Goal: Information Seeking & Learning: Learn about a topic

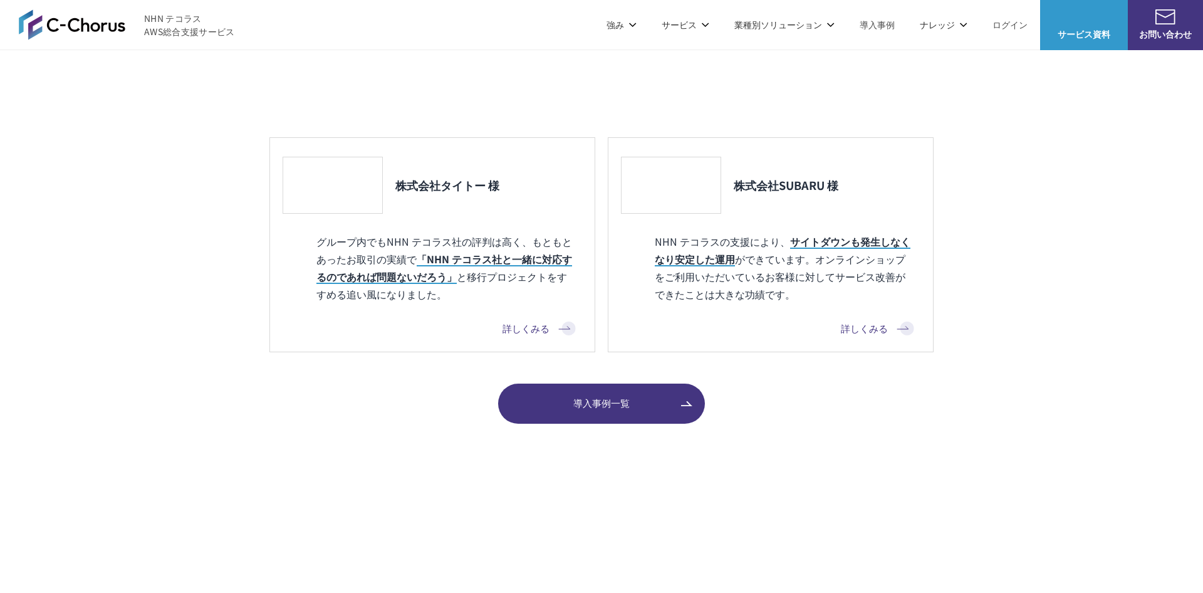
scroll to position [912, 0]
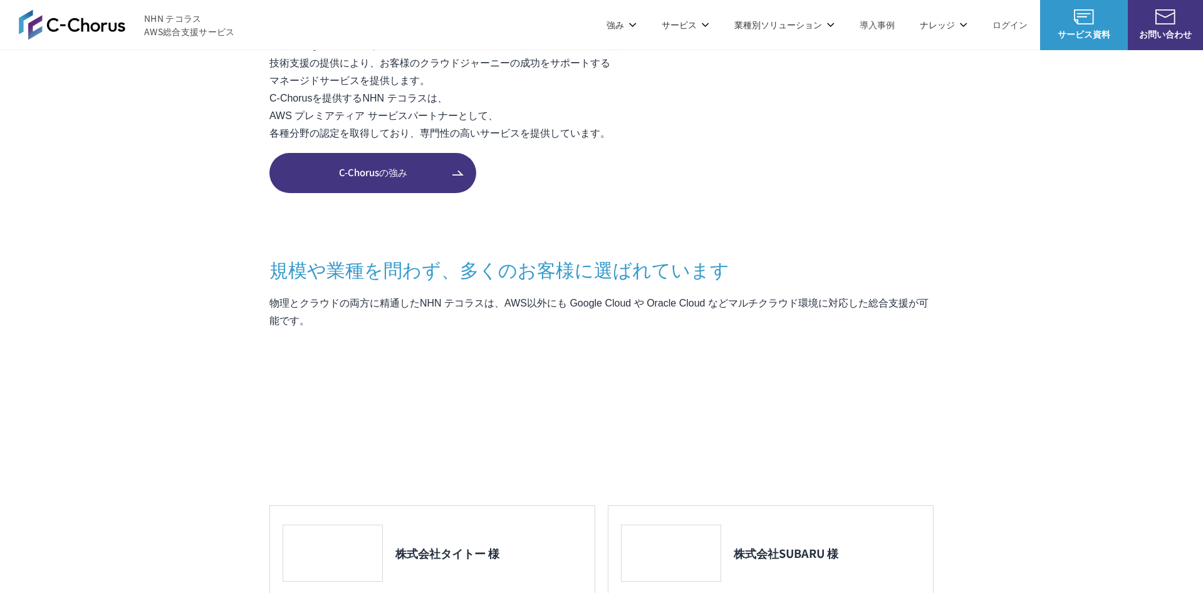
click at [135, 550] on section "C-Chorusとは AWSの素晴らしさはそのままに コスト削減と利便性向上という付加価値を AWSを安く安心して活用できるAWS請求代行サービスや、 経験豊…" at bounding box center [601, 335] width 1203 height 911
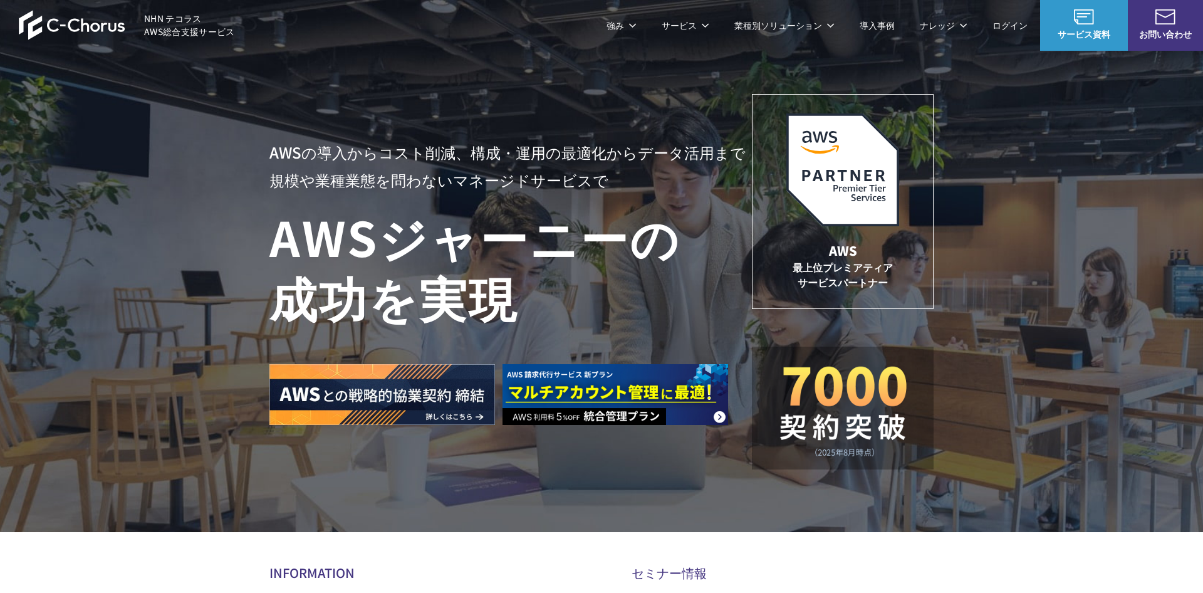
click at [135, 550] on section "AWSの導入からコスト削減、 構成・運用の最適化からデータ活用まで 規模や業種業態を問わない マネージドサービスで AWS ジャーニーの 成功を実現 AWS …" at bounding box center [601, 371] width 1203 height 743
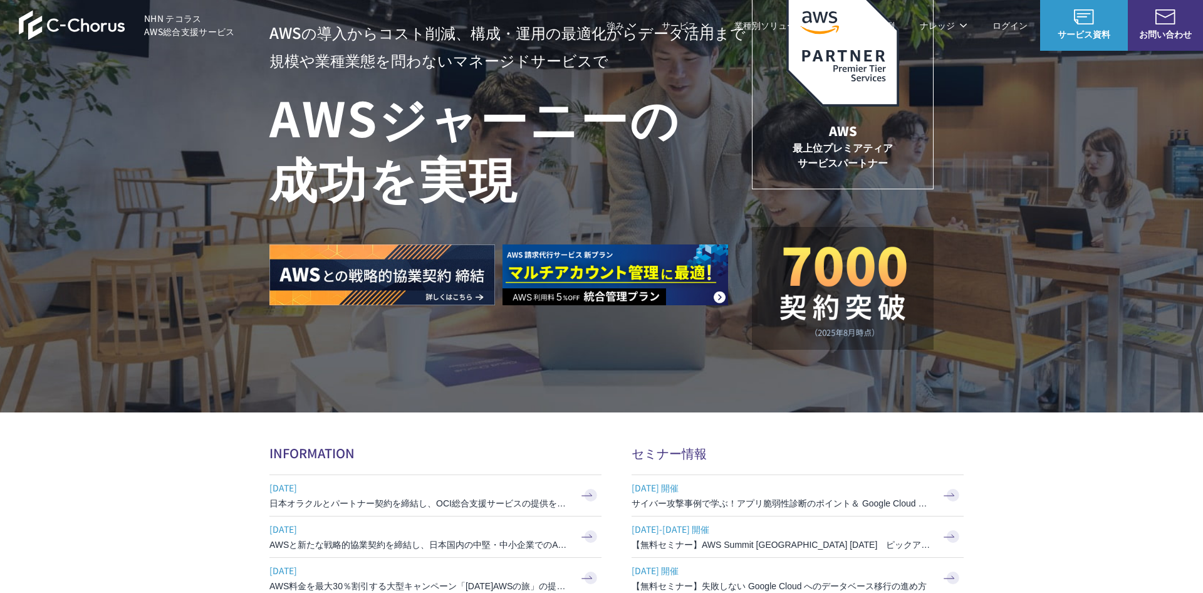
scroll to position [225, 0]
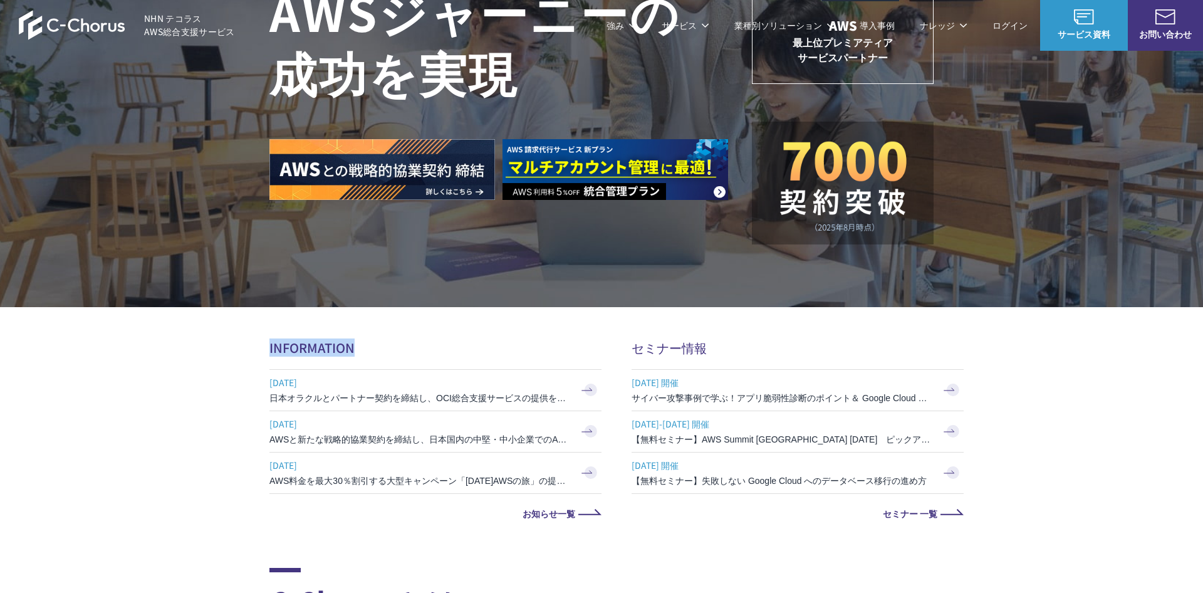
drag, startPoint x: 267, startPoint y: 345, endPoint x: 444, endPoint y: 350, distance: 176.8
click at [444, 350] on section "AWSの導入からコスト削減、 構成・運用の最適化からデータ活用まで 規模や業種業態を問わない マネージドサービスで AWS ジャーニーの 成功を実現 AWS …" at bounding box center [601, 146] width 1203 height 743
click at [661, 346] on h2 "セミナー情報" at bounding box center [798, 347] width 332 height 18
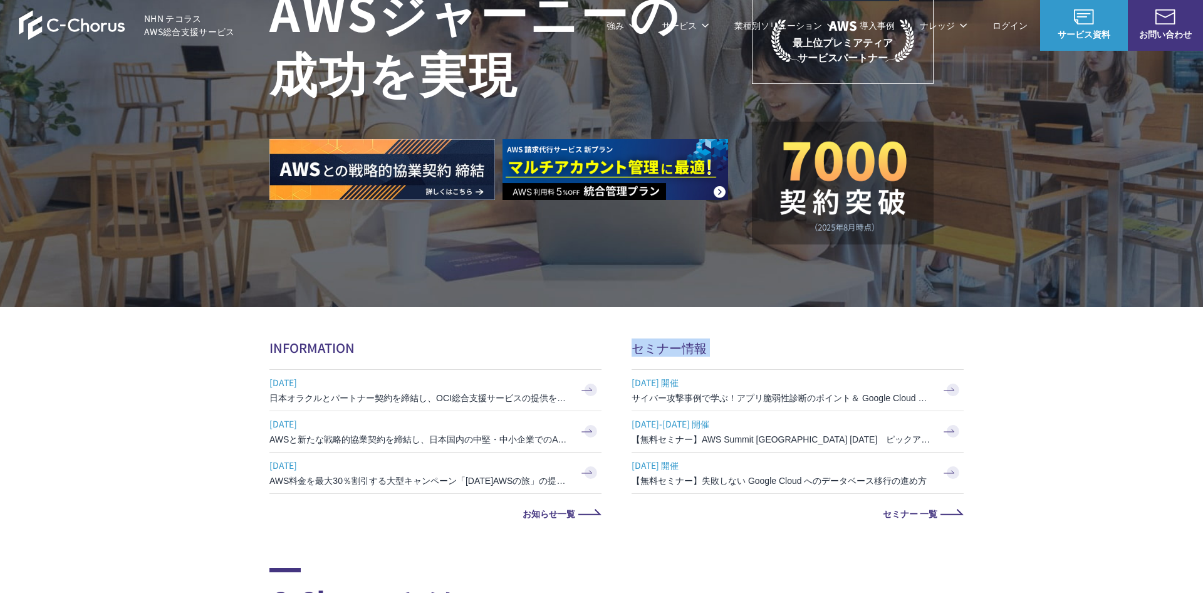
copy div "セミナー情報"
click at [1002, 353] on section "AWSの導入からコスト削減、 構成・運用の最適化からデータ活用まで 規模や業種業態を問わない マネージドサービスで AWS ジャーニーの 成功を実現 AWS …" at bounding box center [601, 146] width 1203 height 743
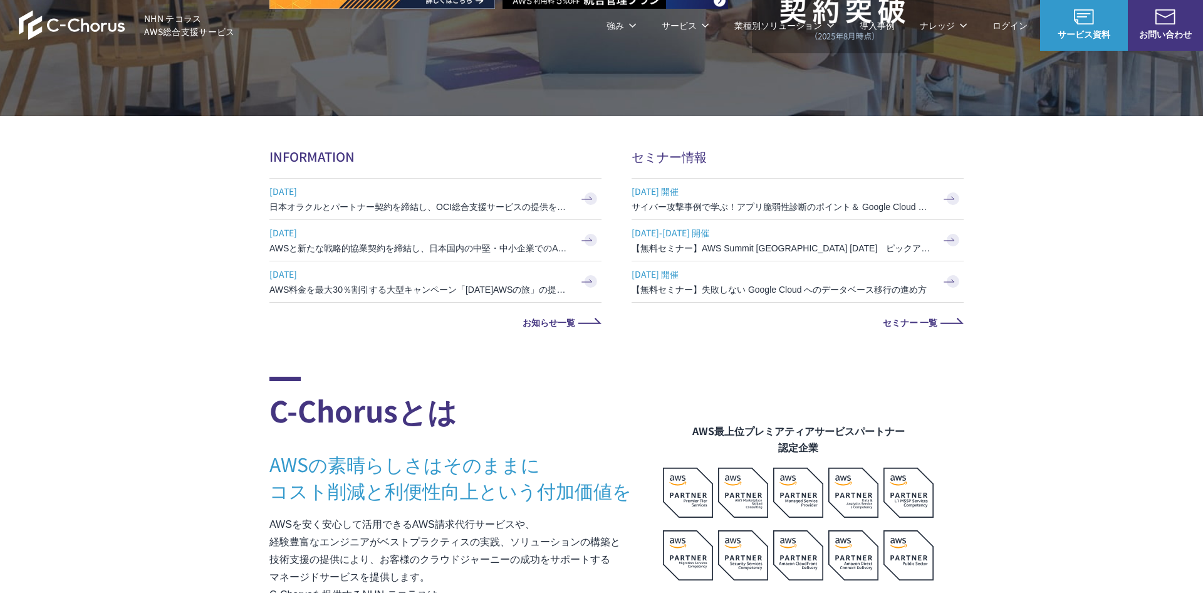
scroll to position [555, 0]
